Goal: Transaction & Acquisition: Purchase product/service

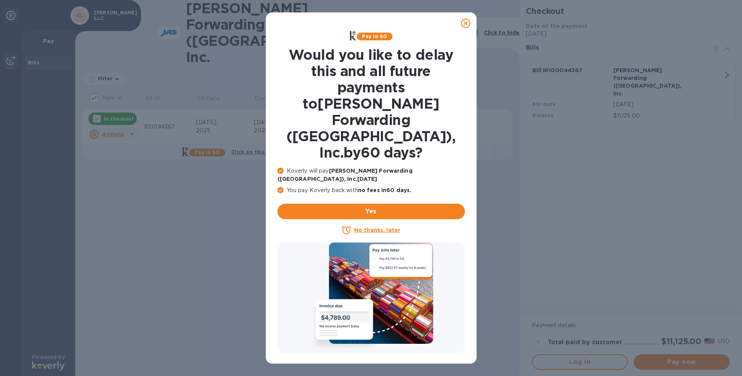
click at [467, 23] on icon at bounding box center [465, 23] width 9 height 9
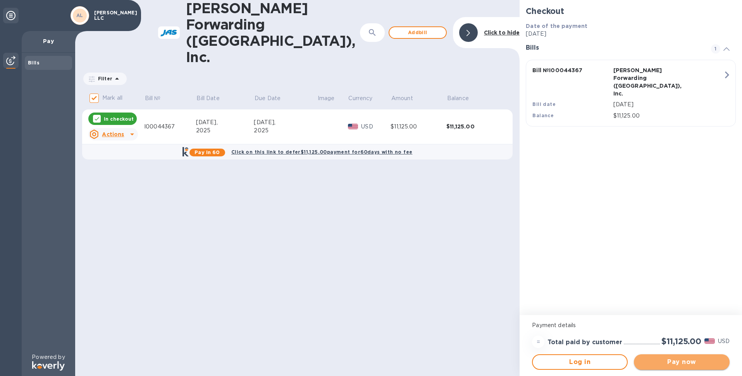
click at [712, 358] on span "Pay now" at bounding box center [681, 361] width 83 height 9
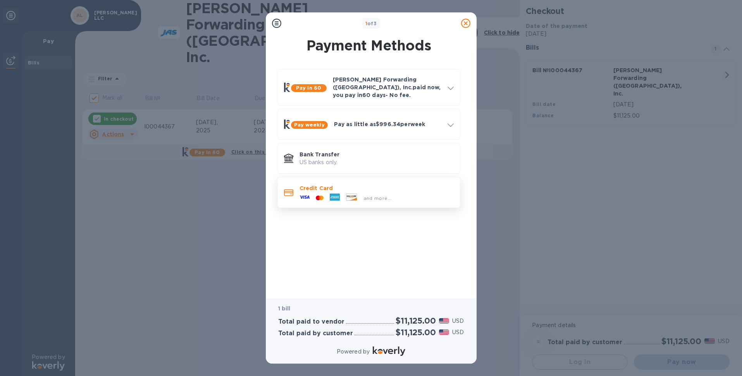
click at [349, 193] on icon at bounding box center [351, 196] width 10 height 7
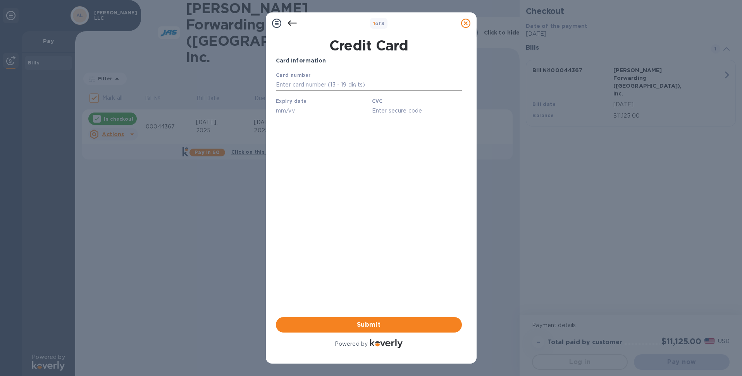
click at [310, 83] on input "text" at bounding box center [369, 85] width 186 height 12
type input "[CREDIT_CARD_NUMBER]"
type input "07/27"
type input "247"
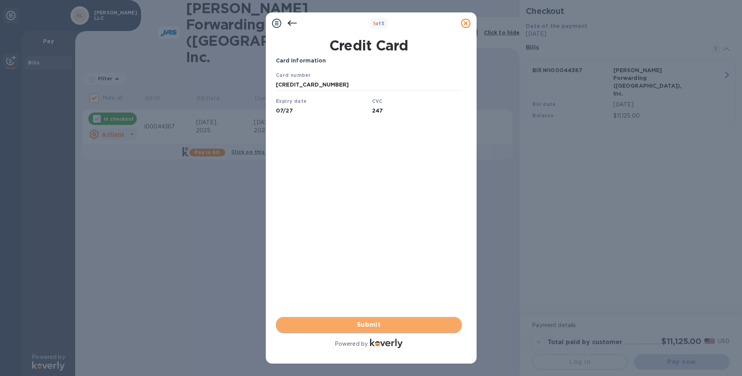
click at [380, 325] on span "Submit" at bounding box center [369, 324] width 174 height 9
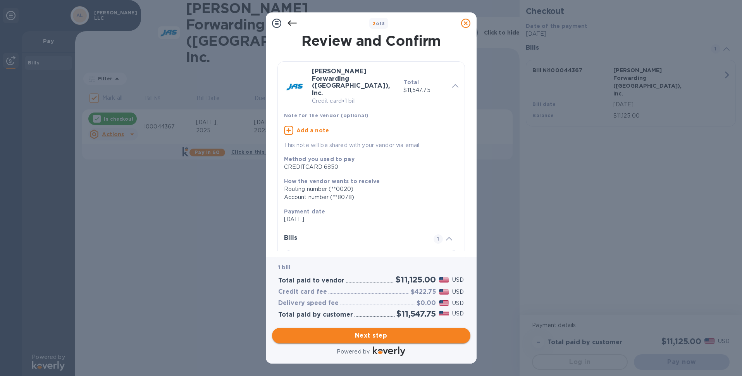
click at [375, 332] on span "Next step" at bounding box center [371, 335] width 186 height 9
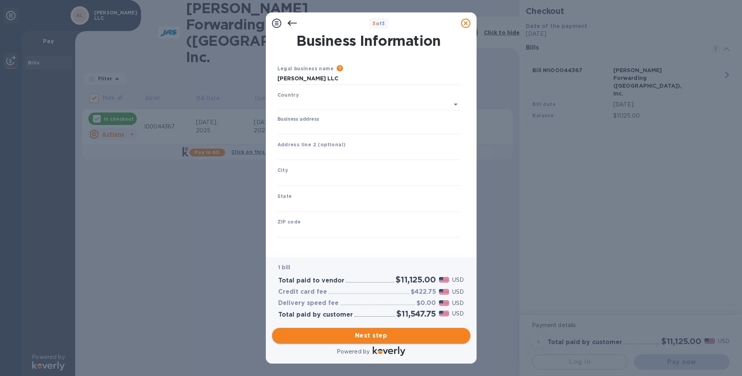
type input "[GEOGRAPHIC_DATA]"
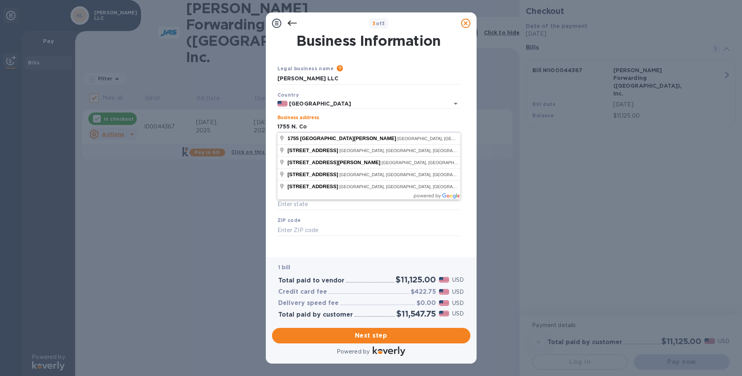
type input "[STREET_ADDRESS][PERSON_NAME]"
type input "[PERSON_NAME]"
type input "[GEOGRAPHIC_DATA]"
type input "75080"
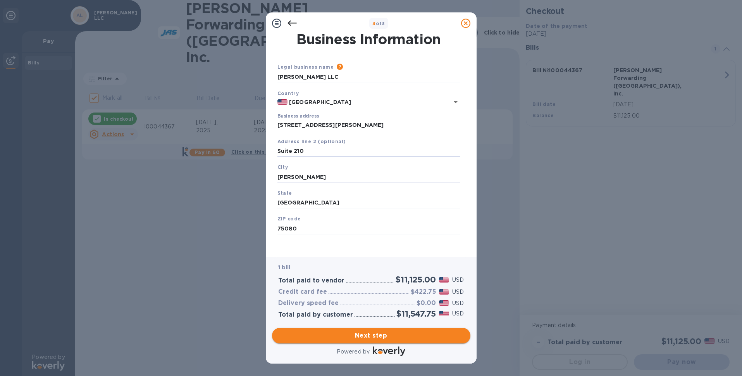
scroll to position [1, 0]
type input "Suite 210"
click at [375, 336] on span "Next step" at bounding box center [371, 335] width 186 height 9
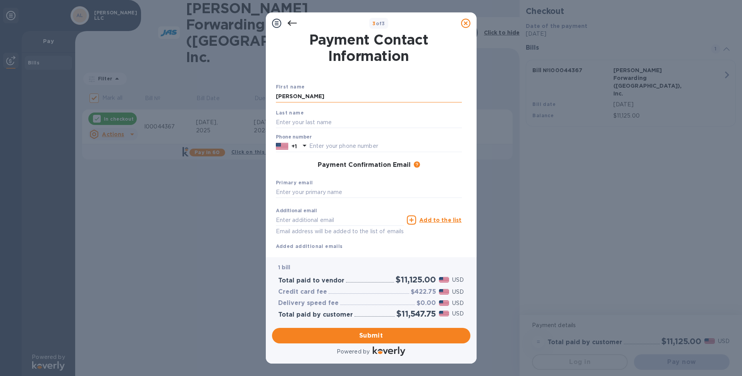
type input "[PERSON_NAME]"
type input "Paskon"
type input "4698189645"
type input "j"
type input "[PERSON_NAME][EMAIL_ADDRESS][PERSON_NAME][DOMAIN_NAME]"
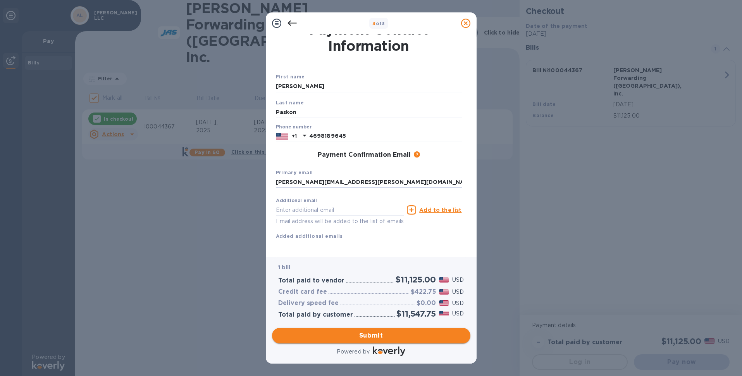
scroll to position [11, 0]
click at [402, 337] on span "Submit" at bounding box center [371, 335] width 186 height 9
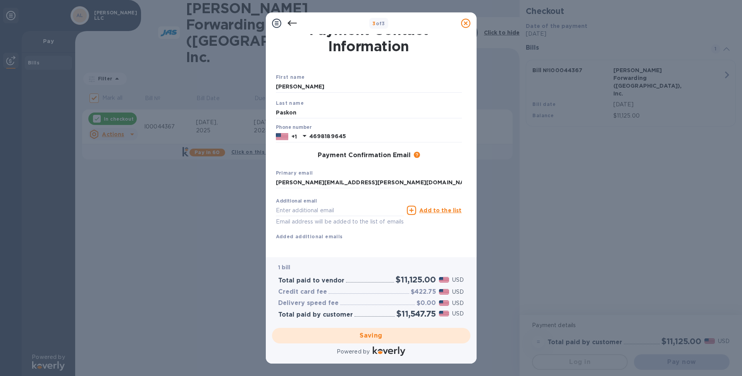
checkbox input "false"
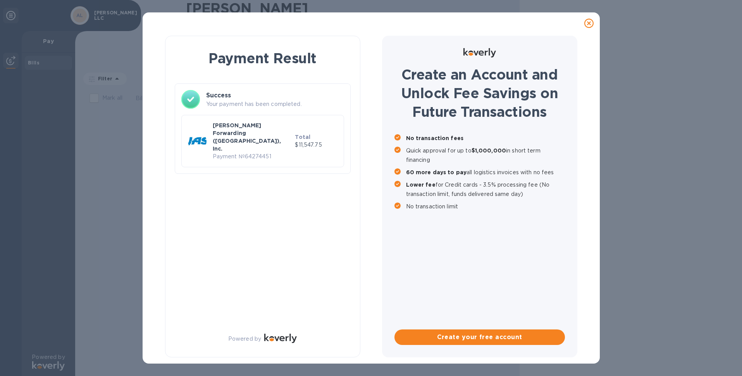
scroll to position [0, 0]
